Goal: Communication & Community: Answer question/provide support

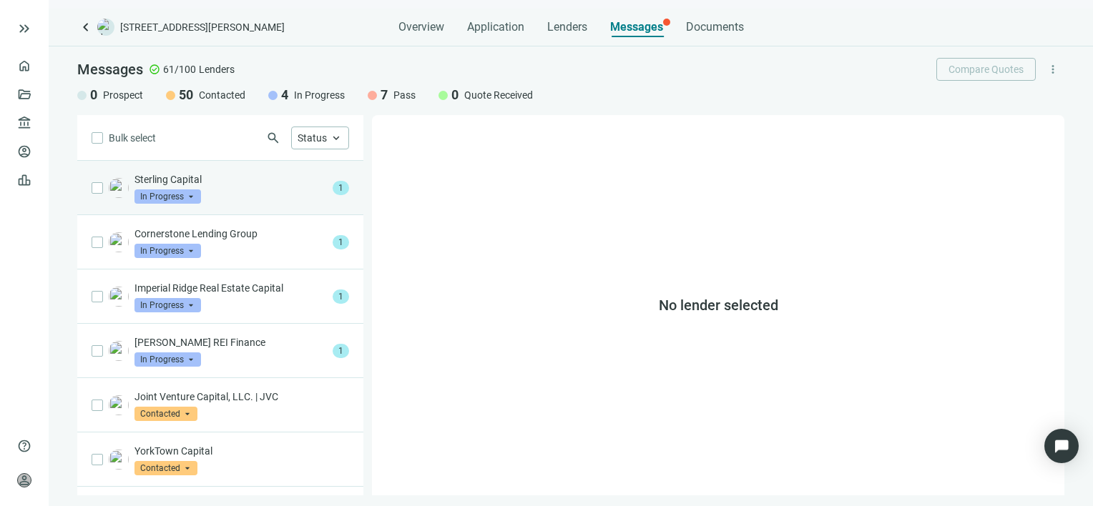
click at [216, 186] on p "Sterling Capital" at bounding box center [230, 179] width 192 height 14
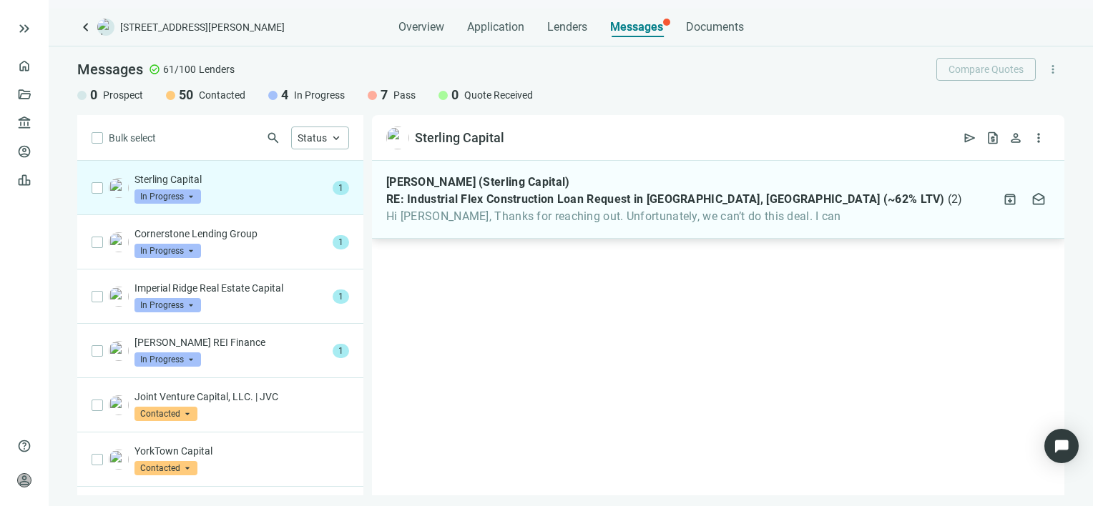
click at [570, 207] on div "[PERSON_NAME] (Sterling Capital) RE: Industrial Flex Construction Loan Request …" at bounding box center [674, 199] width 576 height 49
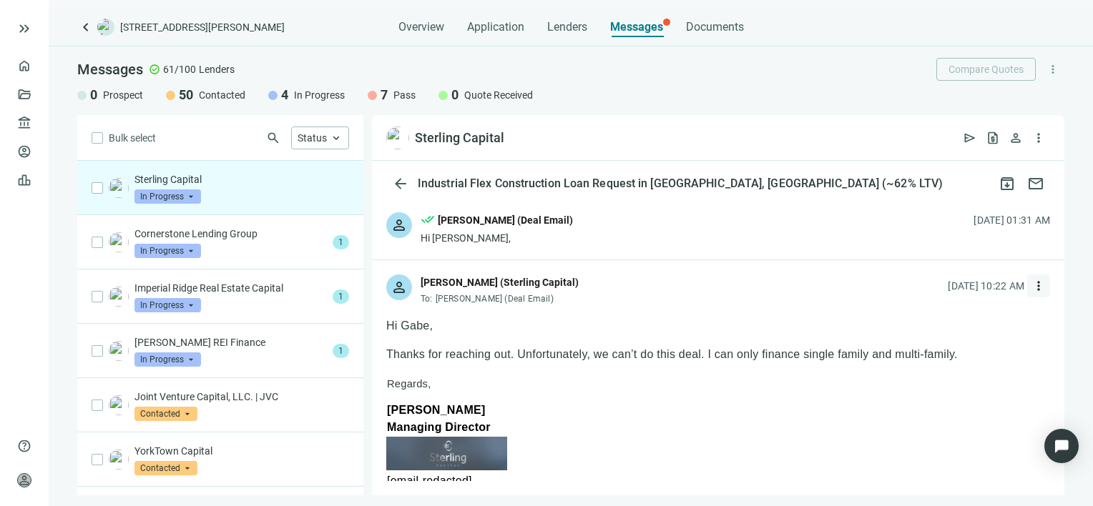
click at [1031, 285] on span "more_vert" at bounding box center [1038, 286] width 14 height 14
click at [945, 343] on span "Reply all" at bounding box center [938, 344] width 36 height 11
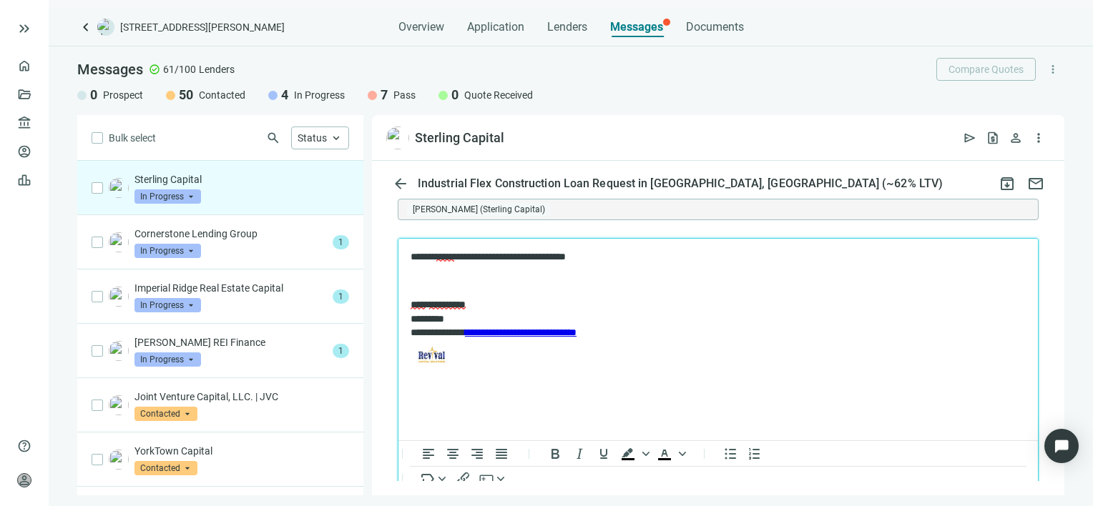
scroll to position [1525, 0]
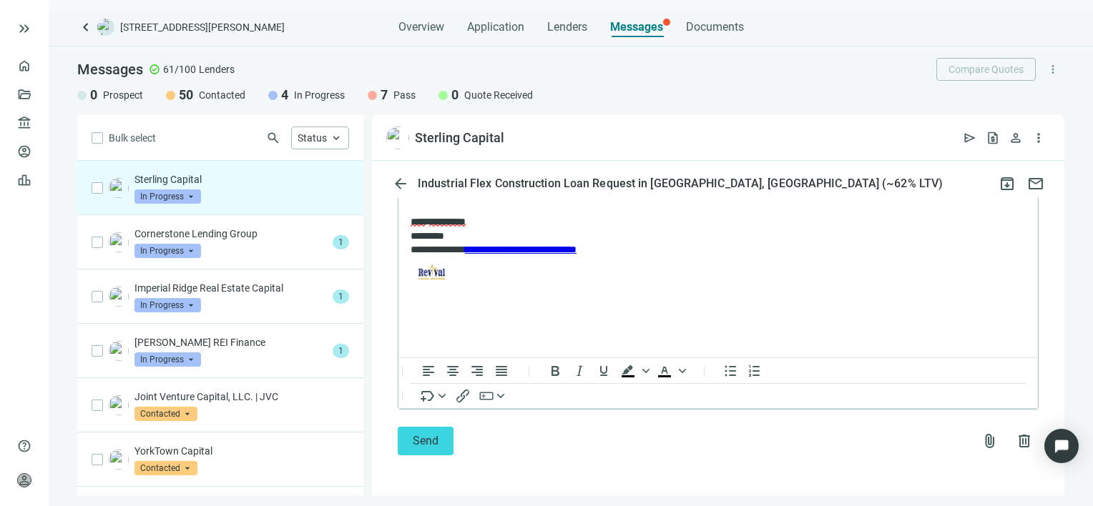
drag, startPoint x: 429, startPoint y: 443, endPoint x: 355, endPoint y: 395, distance: 87.5
click at [429, 443] on span "Send" at bounding box center [426, 441] width 26 height 14
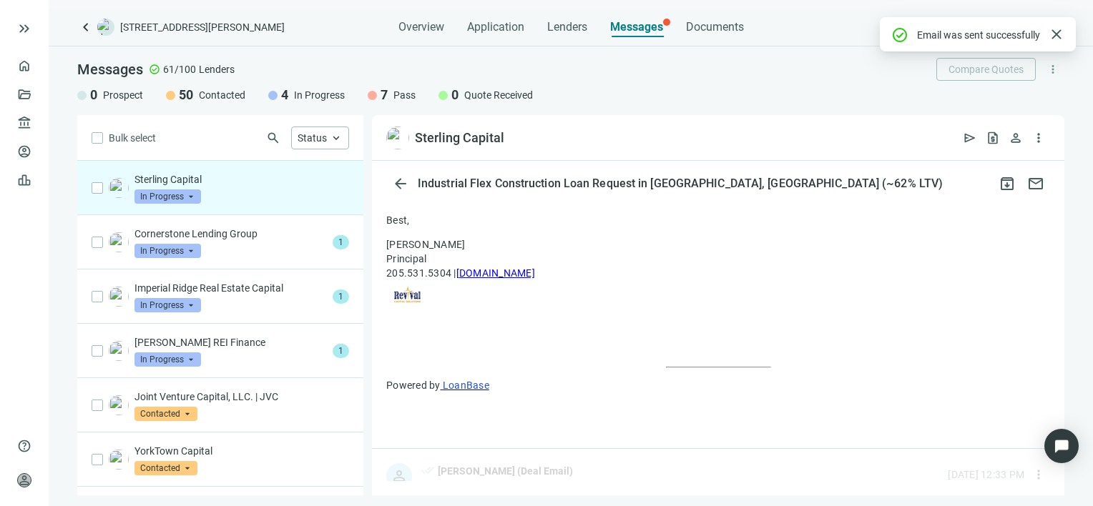
scroll to position [1479, 0]
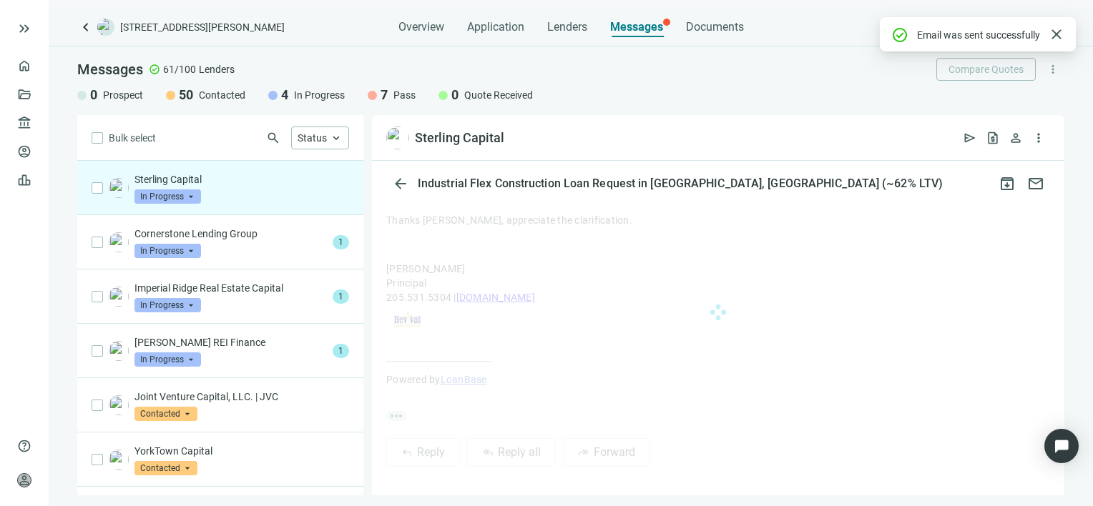
click at [193, 196] on span "In Progress" at bounding box center [167, 197] width 67 height 14
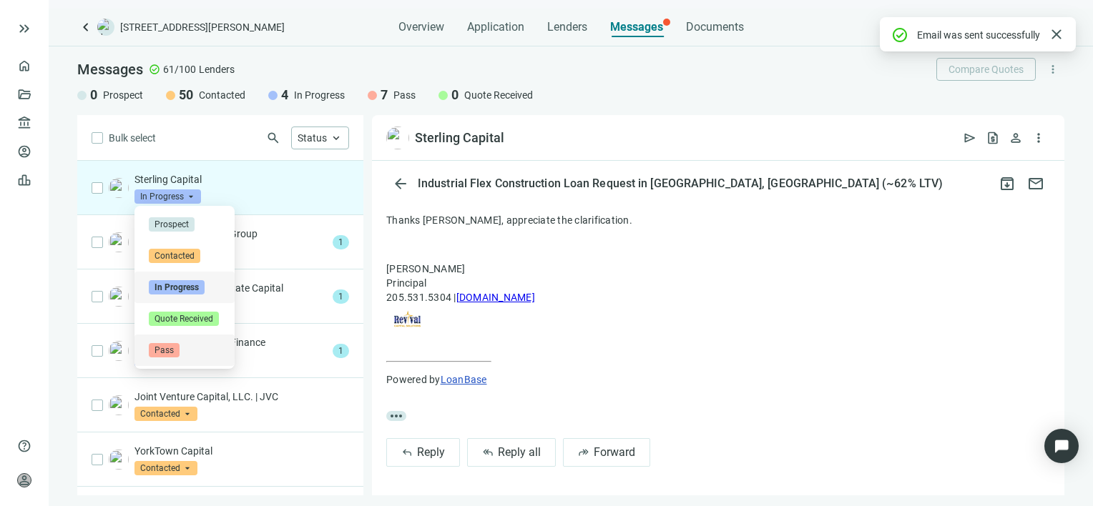
click at [167, 350] on span "Pass" at bounding box center [164, 350] width 31 height 14
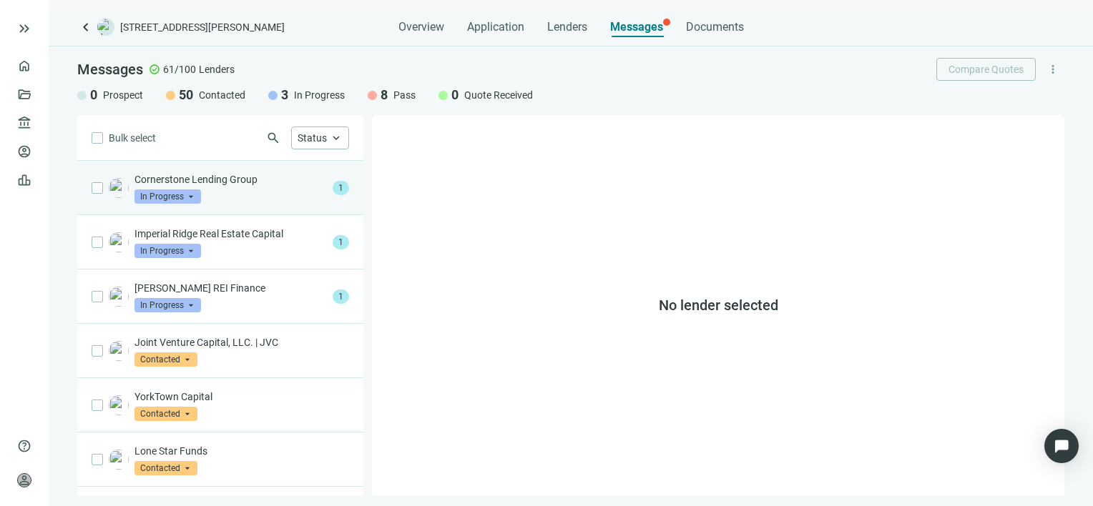
click at [230, 178] on p "Cornerstone Lending Group" at bounding box center [230, 179] width 192 height 14
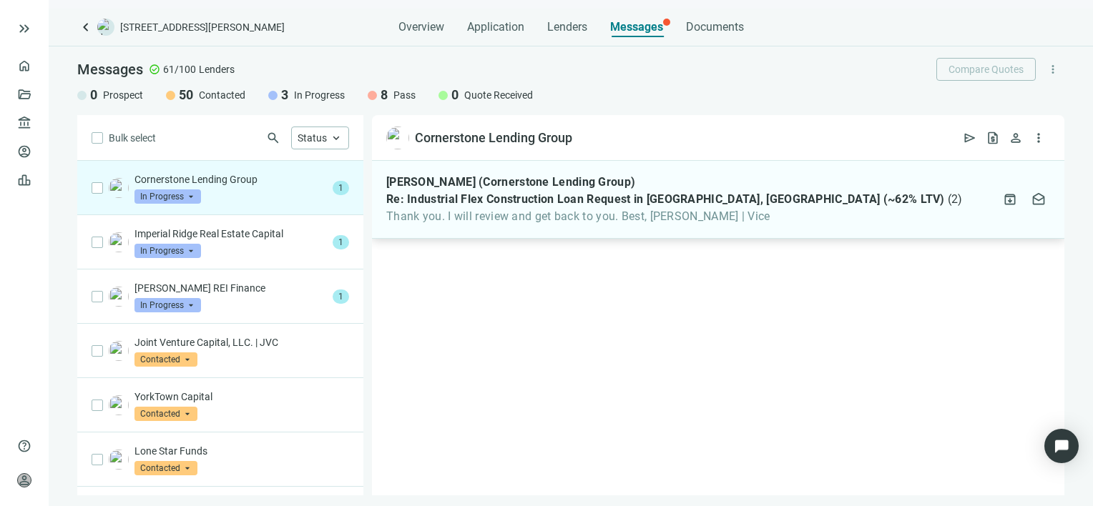
click at [483, 217] on span "Thank you. I will review and get back to you. Best, [PERSON_NAME] | Vice" at bounding box center [674, 217] width 576 height 14
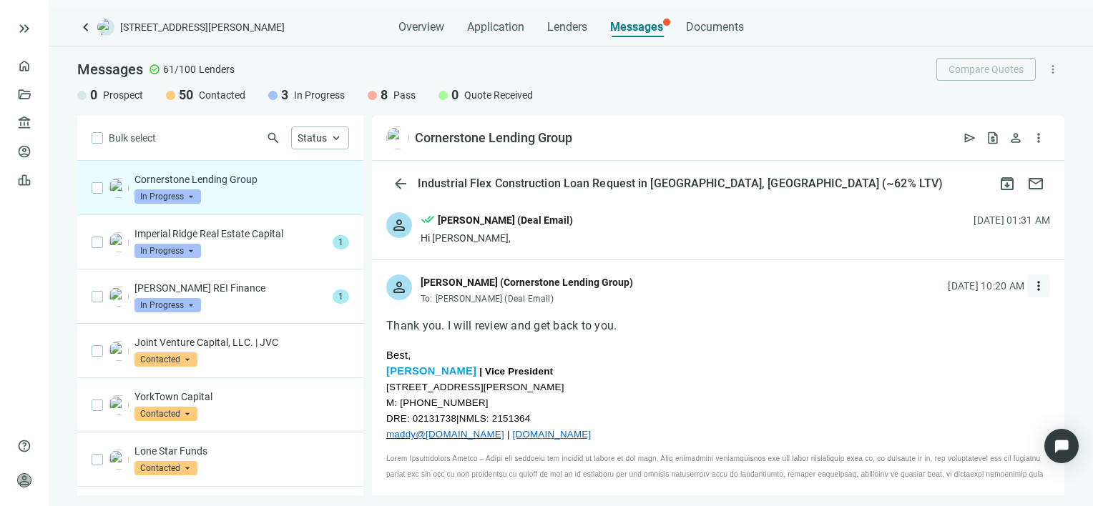
click at [1031, 288] on span "more_vert" at bounding box center [1038, 286] width 14 height 14
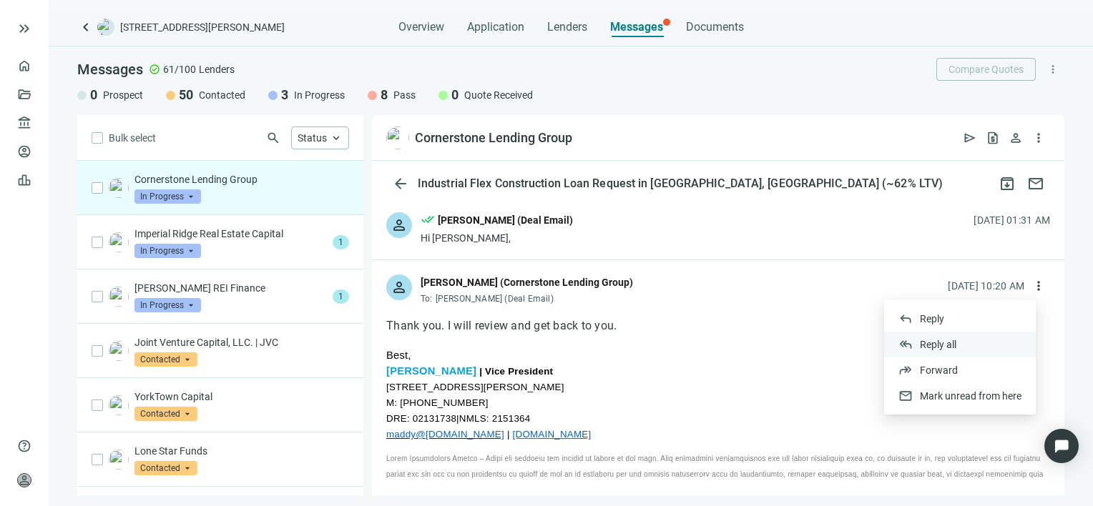
click at [950, 345] on span "Reply all" at bounding box center [938, 344] width 36 height 11
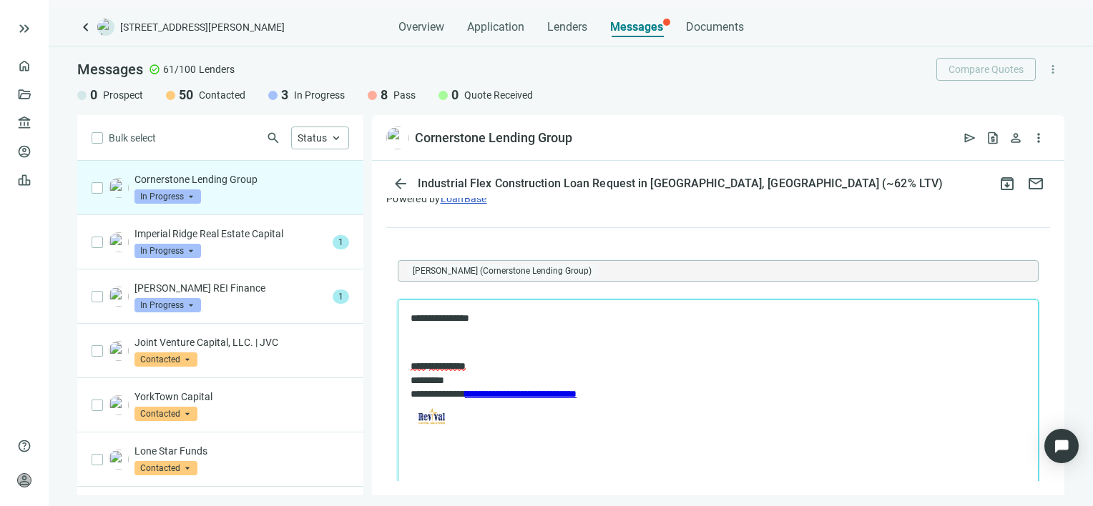
scroll to position [1466, 0]
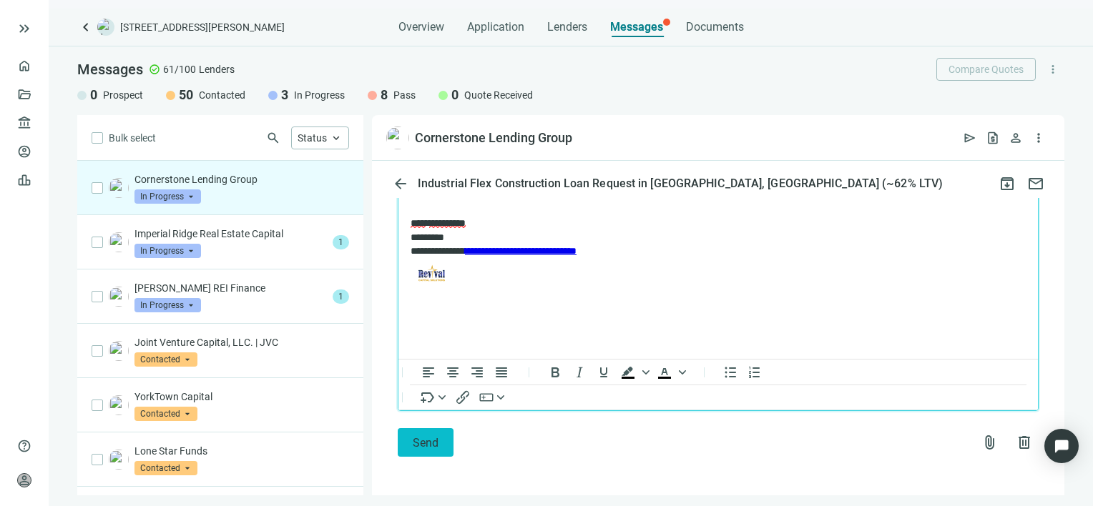
click at [423, 442] on span "Send" at bounding box center [426, 443] width 26 height 14
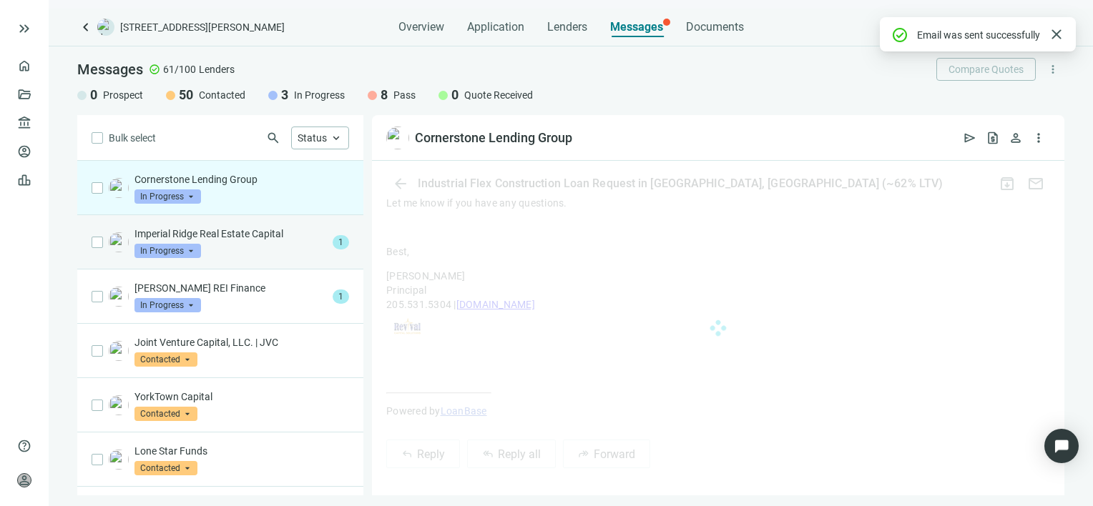
scroll to position [1419, 0]
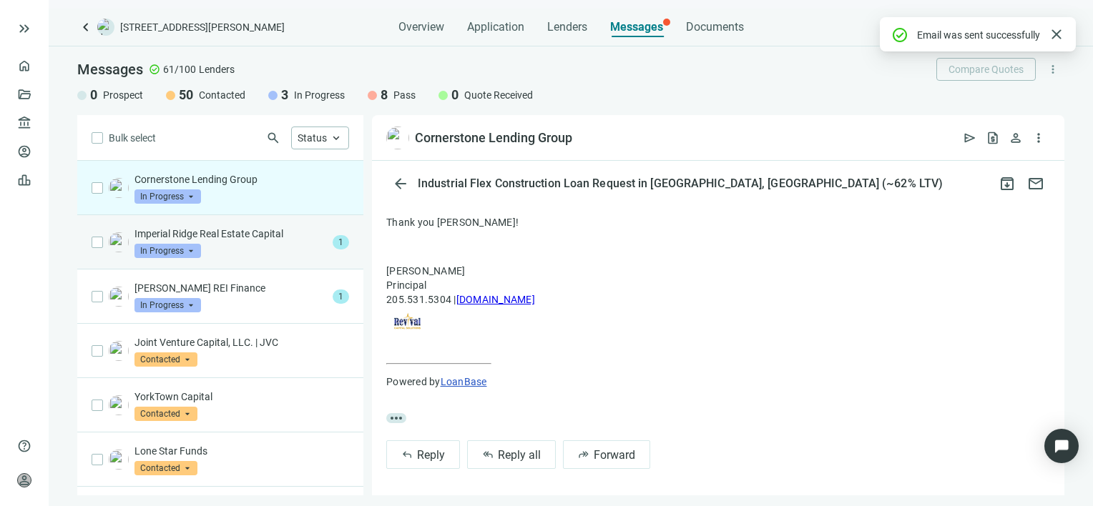
click at [275, 242] on div "Imperial Ridge Real Estate Capital In Progress arrow_drop_down" at bounding box center [230, 242] width 192 height 31
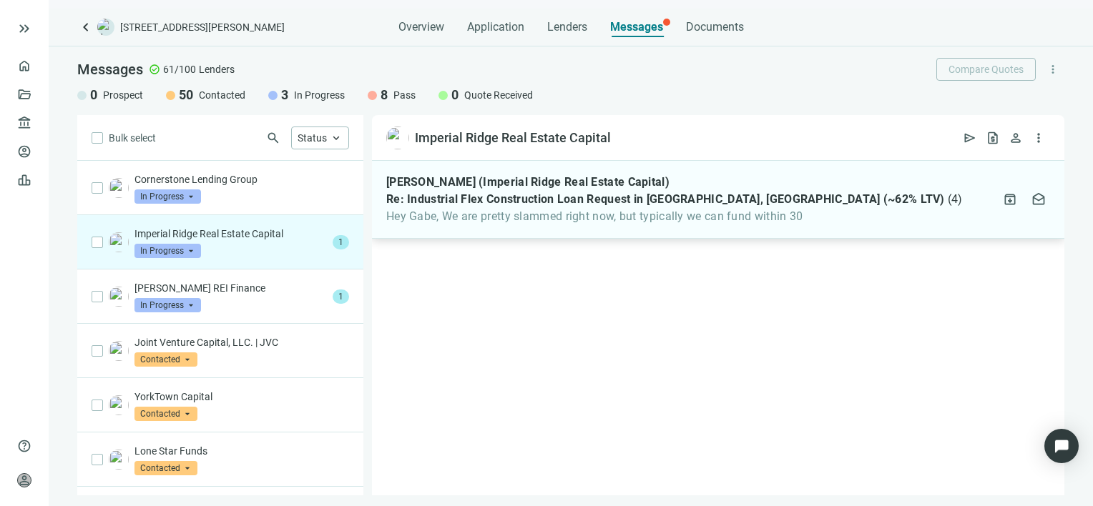
click at [643, 216] on span "Hey Gabe, We are pretty slammed right now, but typically we can fund within 30" at bounding box center [674, 217] width 576 height 14
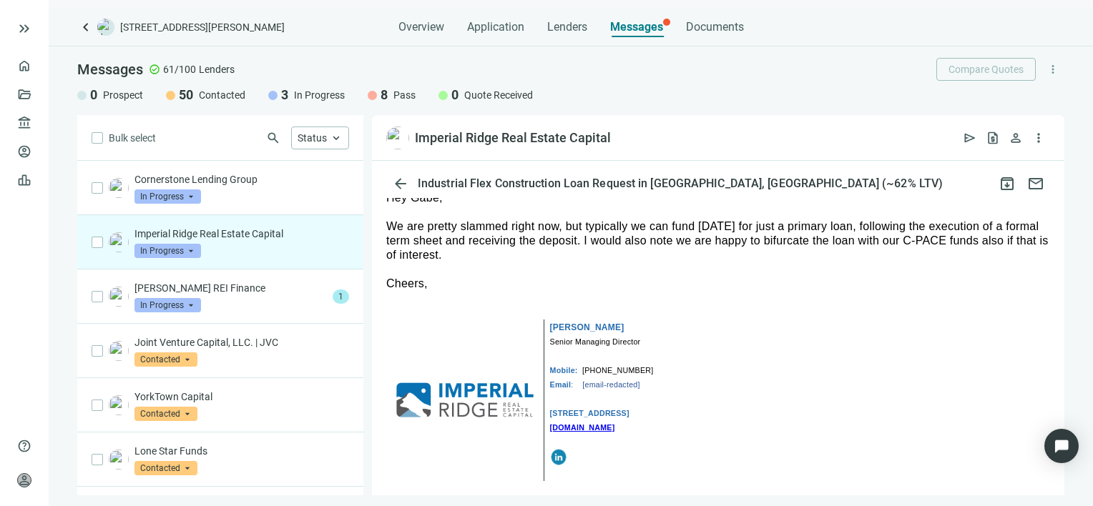
scroll to position [72, 0]
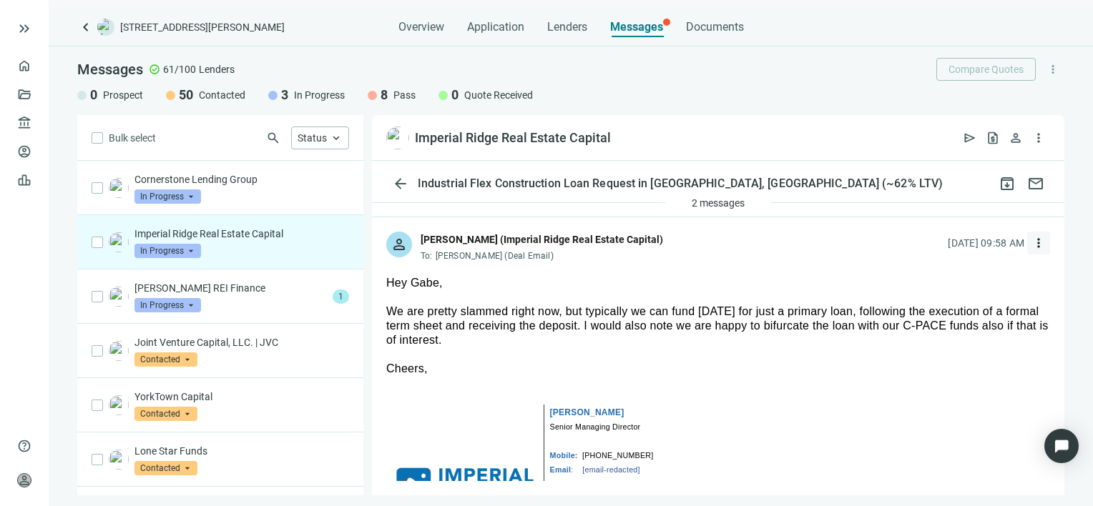
click at [1031, 242] on span "more_vert" at bounding box center [1038, 243] width 14 height 14
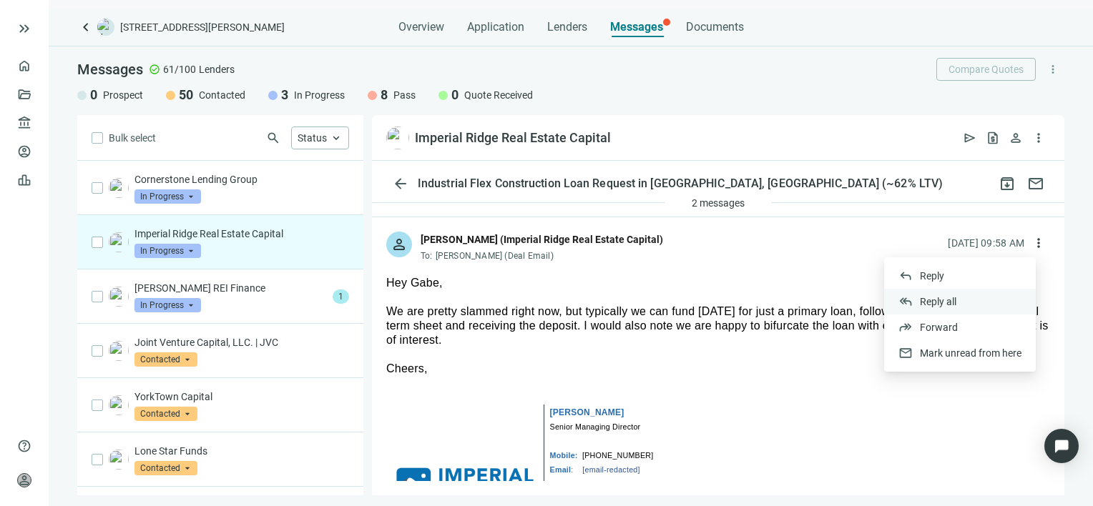
click at [944, 302] on span "Reply all" at bounding box center [938, 301] width 36 height 11
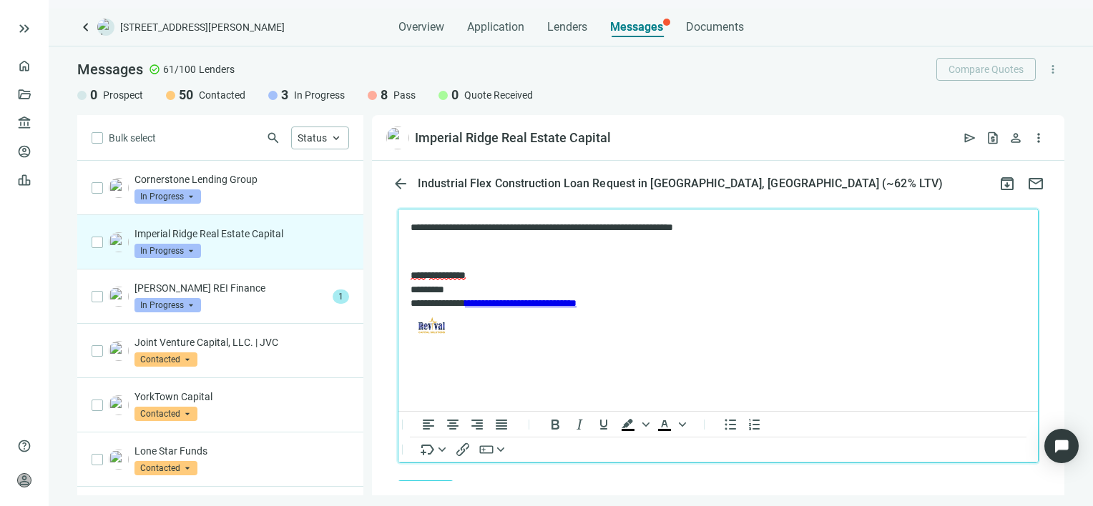
scroll to position [787, 0]
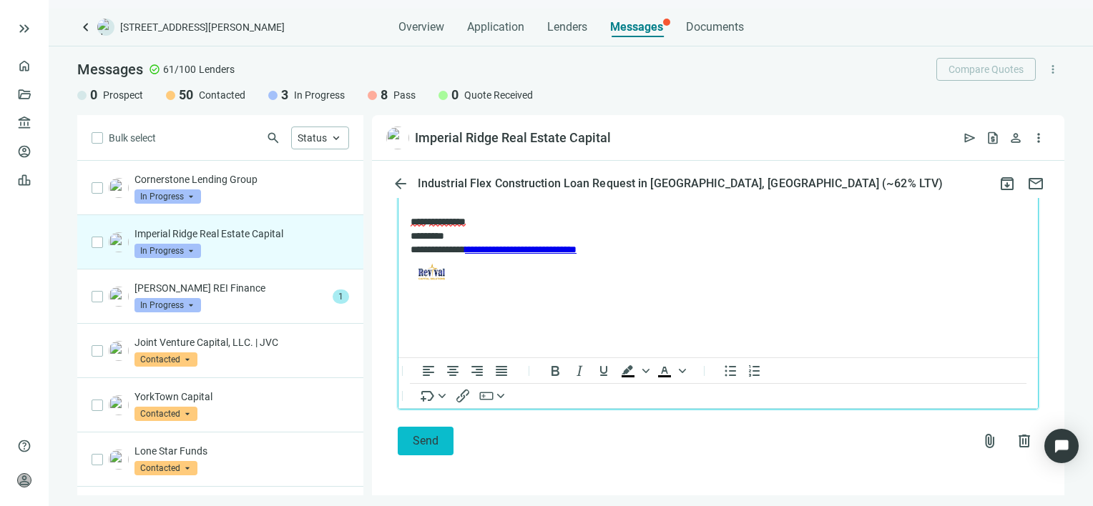
click at [424, 446] on span "Send" at bounding box center [426, 441] width 26 height 14
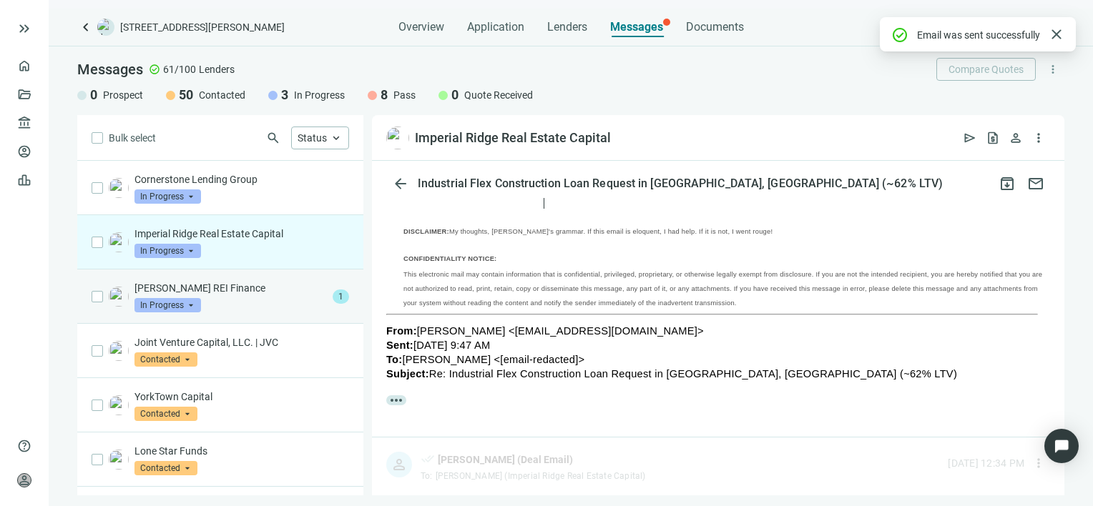
scroll to position [741, 0]
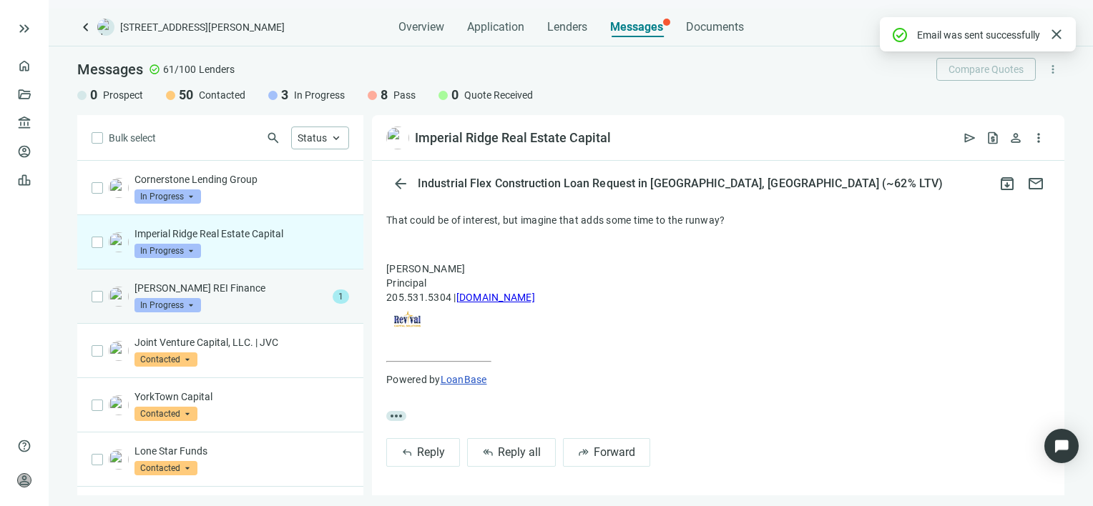
click at [242, 291] on p "[PERSON_NAME] REI Finance" at bounding box center [230, 288] width 192 height 14
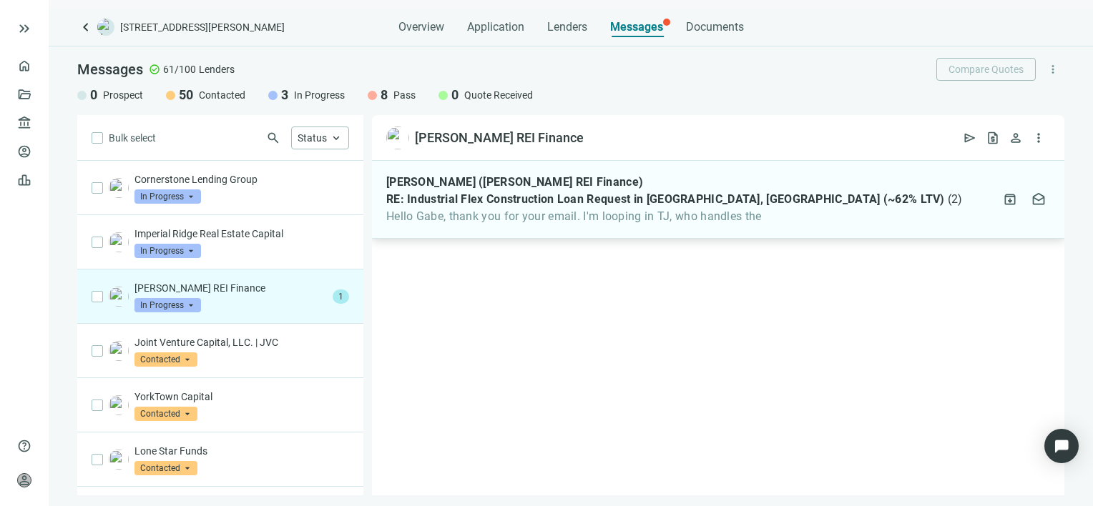
click at [592, 217] on span "Hello Gabe, thank you for your email. I'm looping in TJ, who handles the" at bounding box center [674, 217] width 576 height 14
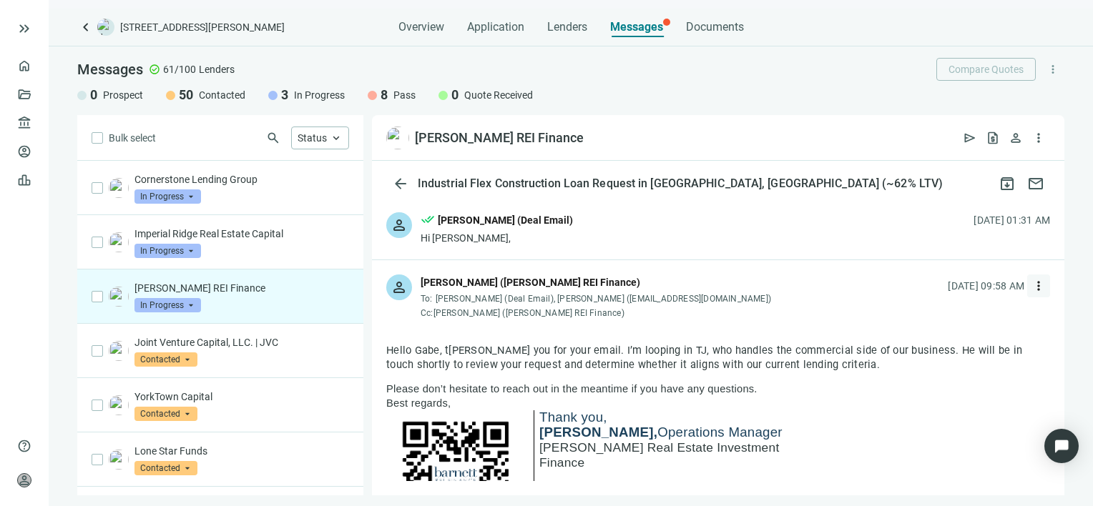
click at [1031, 285] on span "more_vert" at bounding box center [1038, 286] width 14 height 14
click at [940, 346] on span "Reply all" at bounding box center [938, 344] width 36 height 11
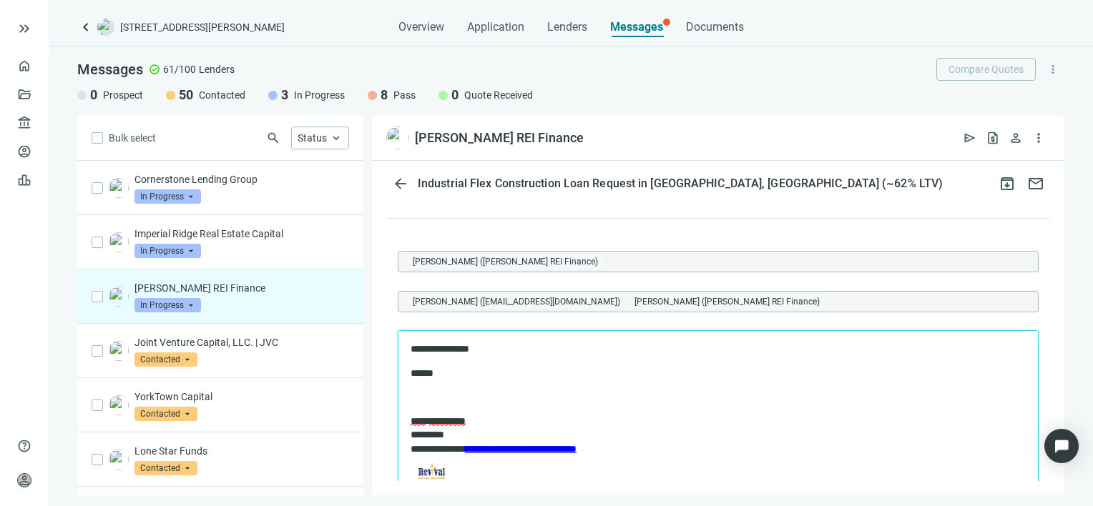
scroll to position [1636, 0]
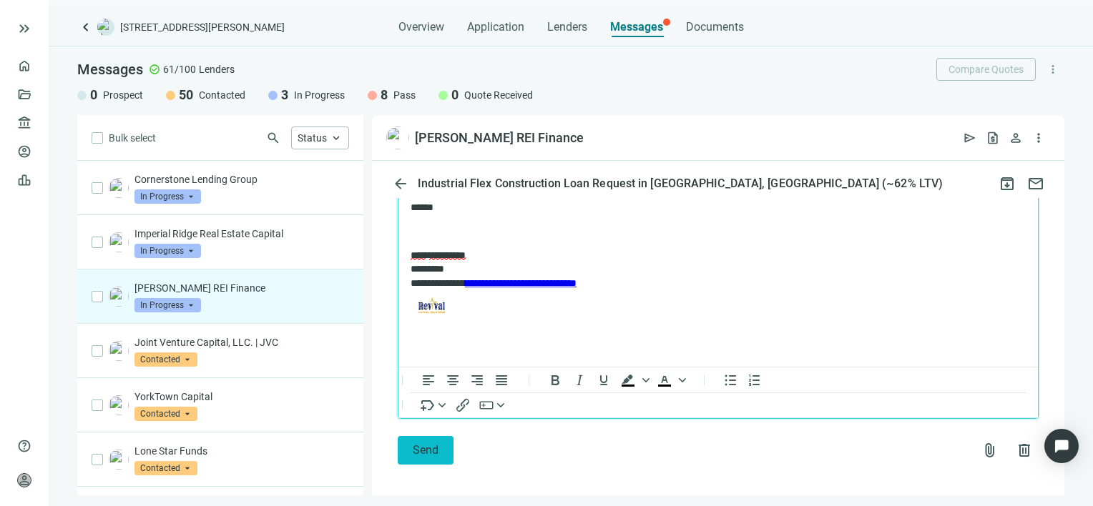
click at [409, 438] on button "Send" at bounding box center [426, 450] width 56 height 29
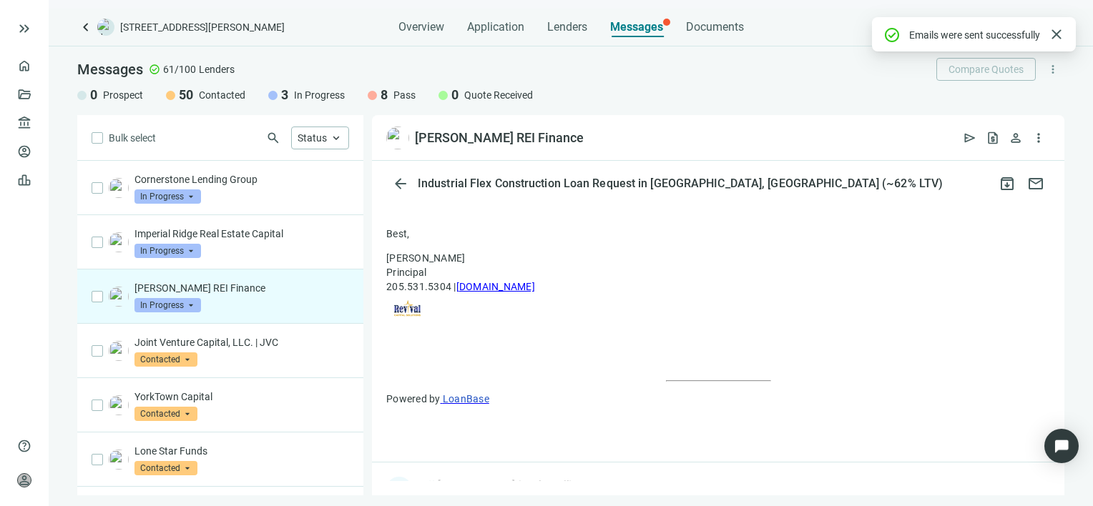
scroll to position [1588, 0]
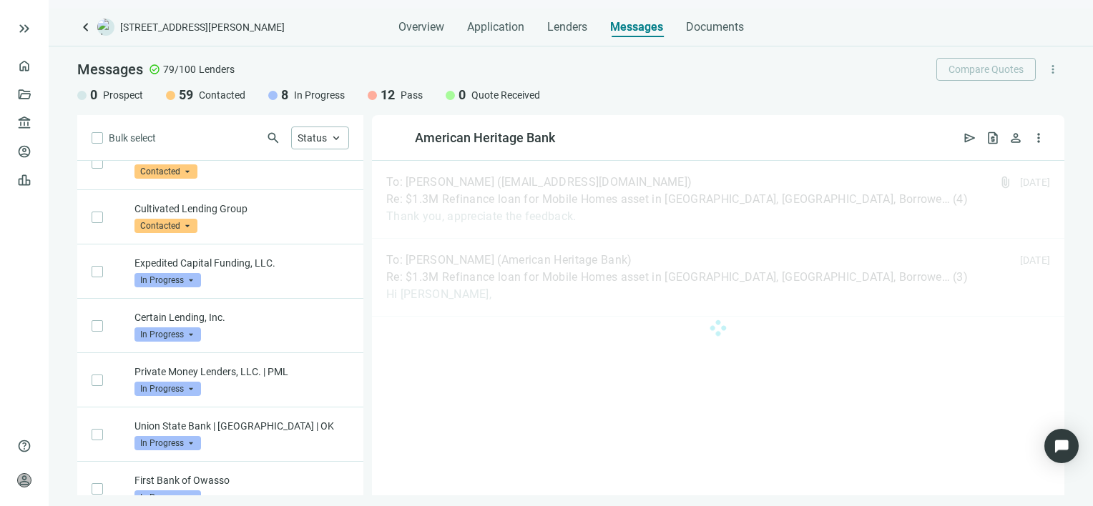
scroll to position [3397, 0]
